Goal: Task Accomplishment & Management: Manage account settings

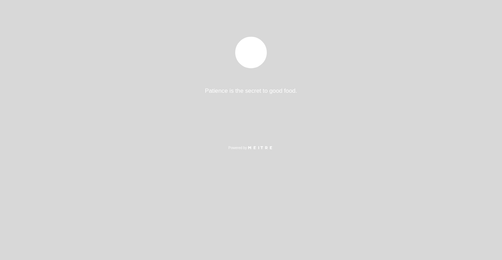
select select "es"
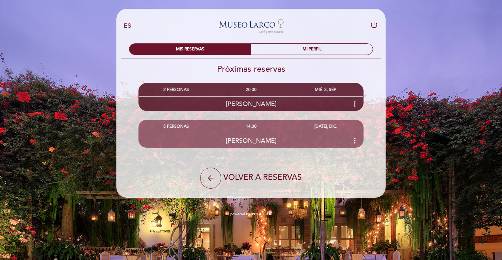
click at [354, 105] on icon "more_vert" at bounding box center [355, 104] width 8 height 8
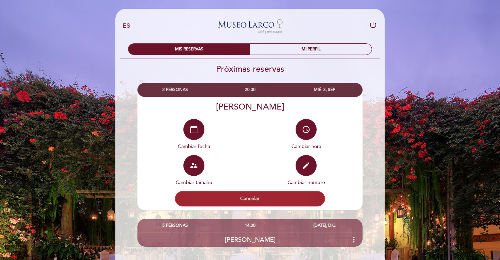
click at [245, 193] on button "Cancelar" at bounding box center [250, 198] width 150 height 15
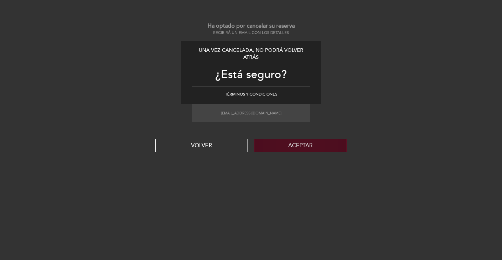
click at [297, 148] on button "Aceptar" at bounding box center [300, 145] width 93 height 13
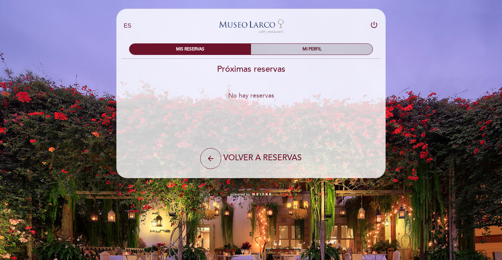
click at [294, 51] on div "MI PERFIL" at bounding box center [312, 49] width 122 height 11
